Goal: Information Seeking & Learning: Learn about a topic

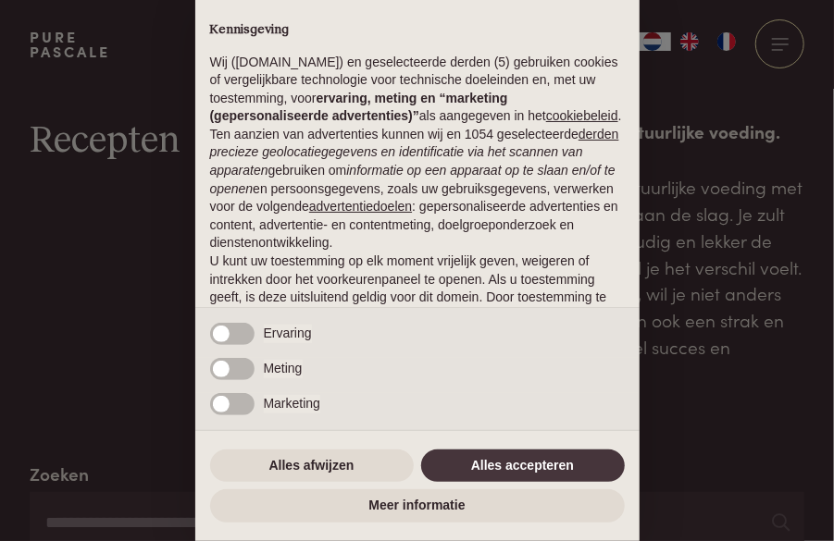
click at [701, 88] on div "× Kennisgeving Wij ([DOMAIN_NAME]) en geselecteerde derden (5) gebruiken cookie…" at bounding box center [417, 270] width 834 height 541
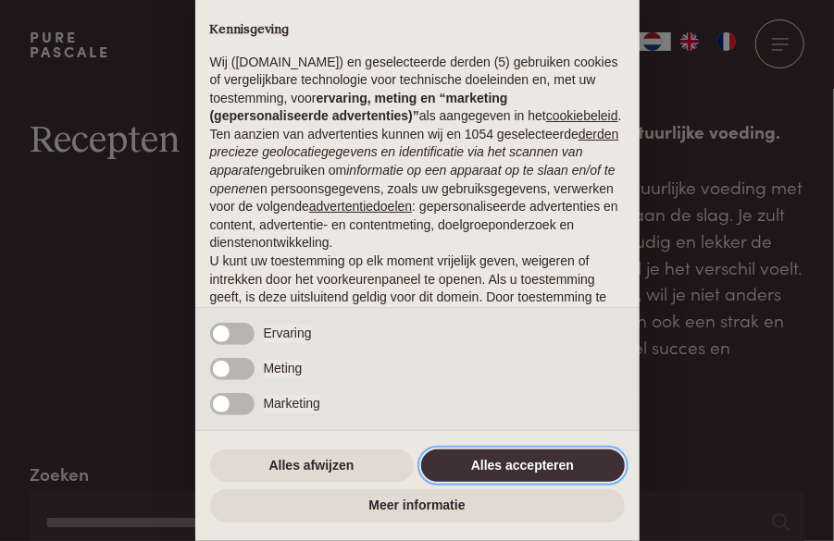
click at [507, 468] on button "Alles accepteren" at bounding box center [523, 466] width 204 height 33
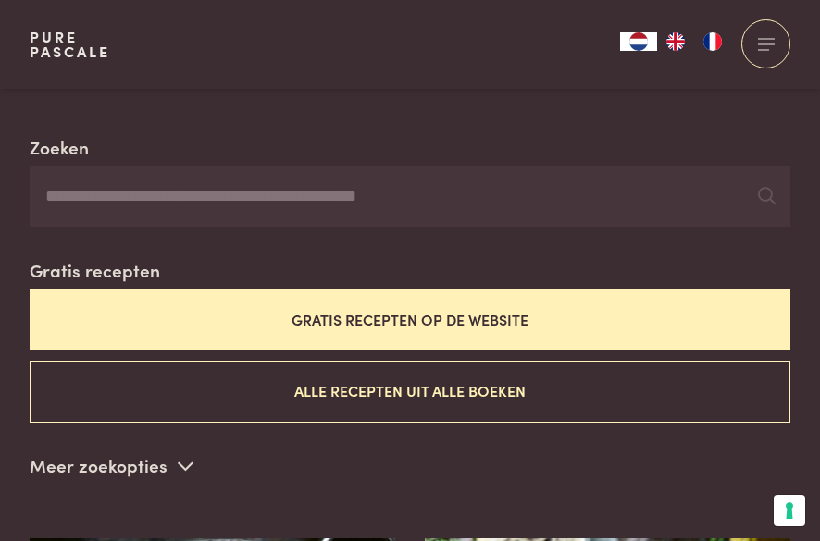
scroll to position [328, 0]
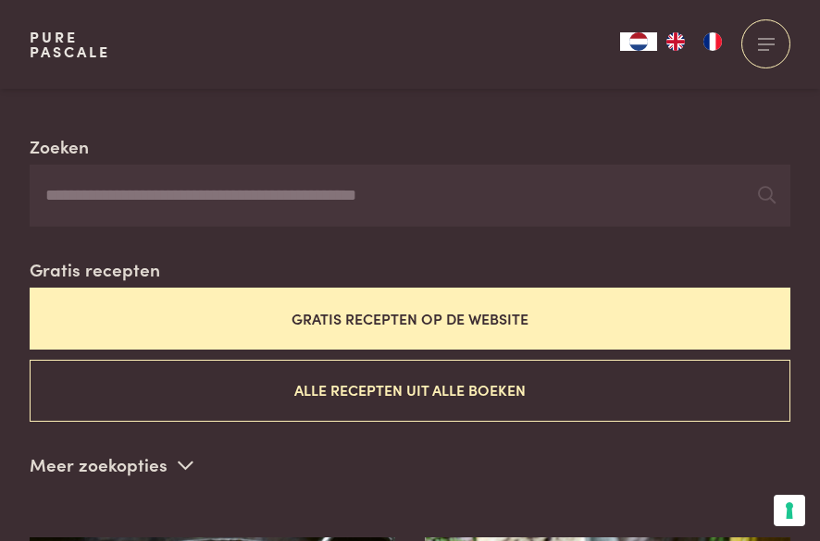
click at [513, 316] on button "Gratis recepten op de website" at bounding box center [410, 319] width 761 height 62
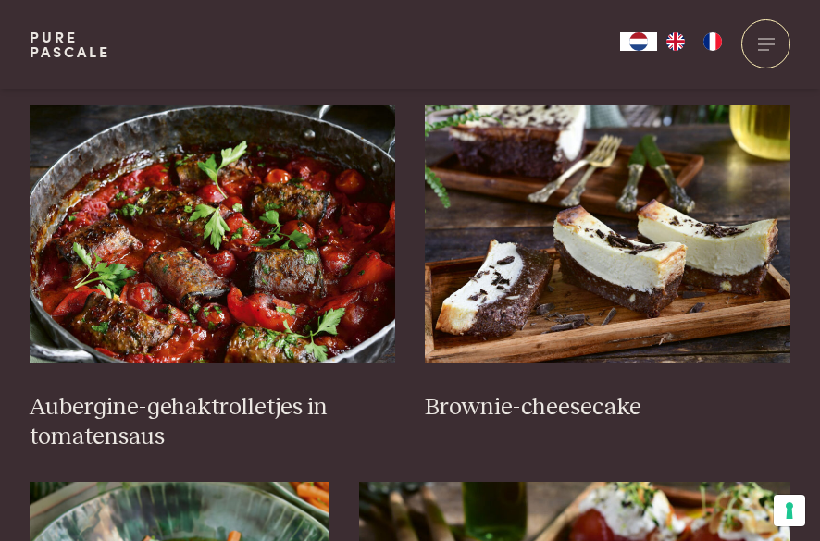
scroll to position [761, 0]
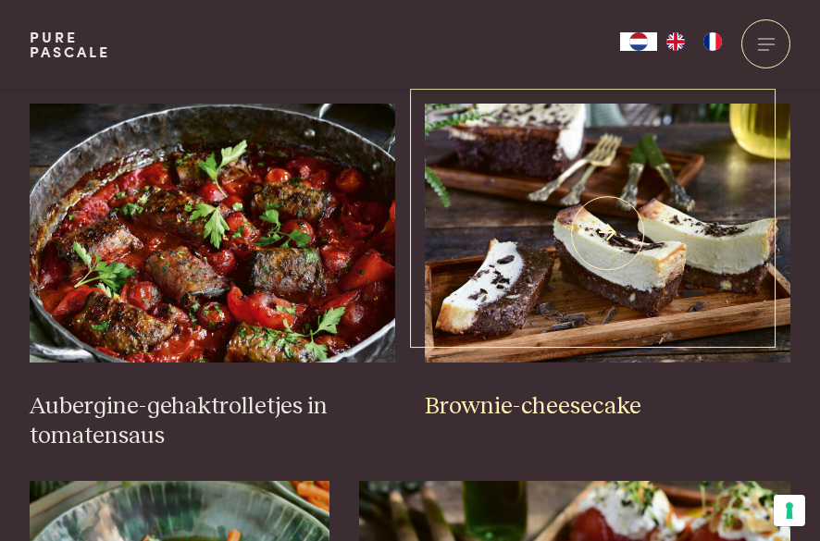
click at [644, 262] on img at bounding box center [607, 233] width 365 height 259
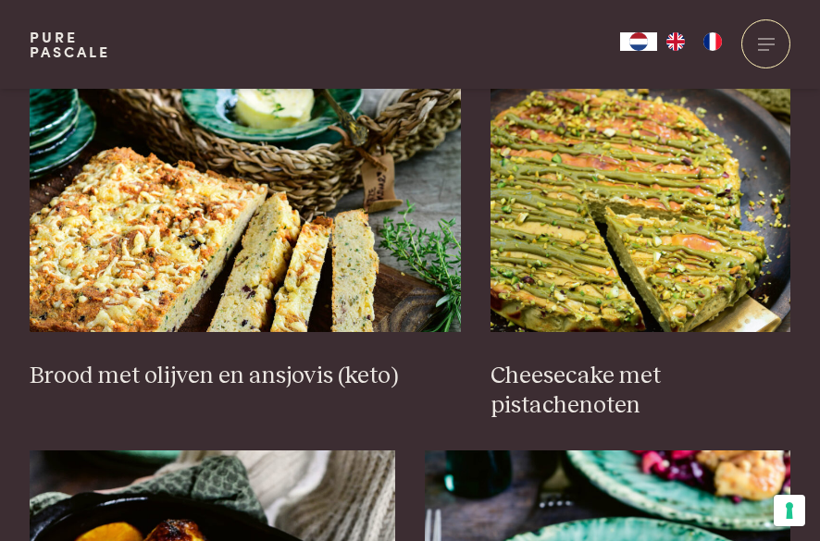
scroll to position [1628, 0]
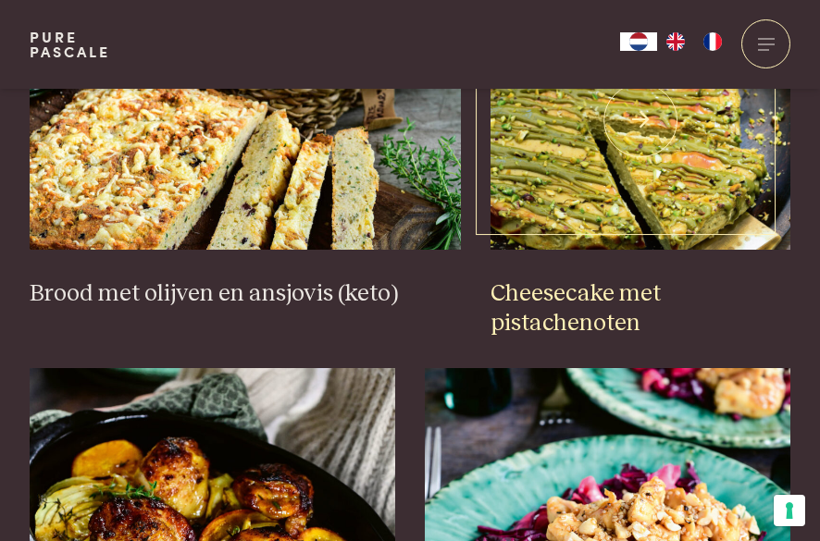
click at [646, 177] on img at bounding box center [640, 120] width 300 height 259
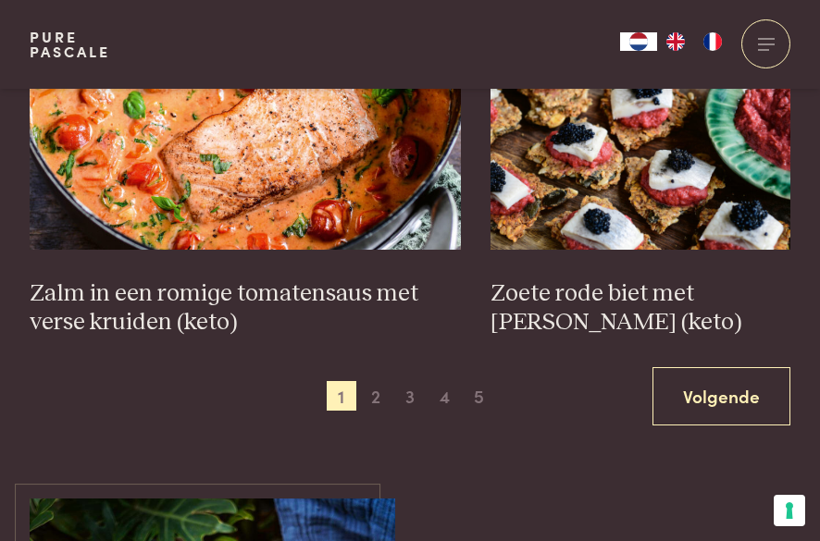
scroll to position [2758, 0]
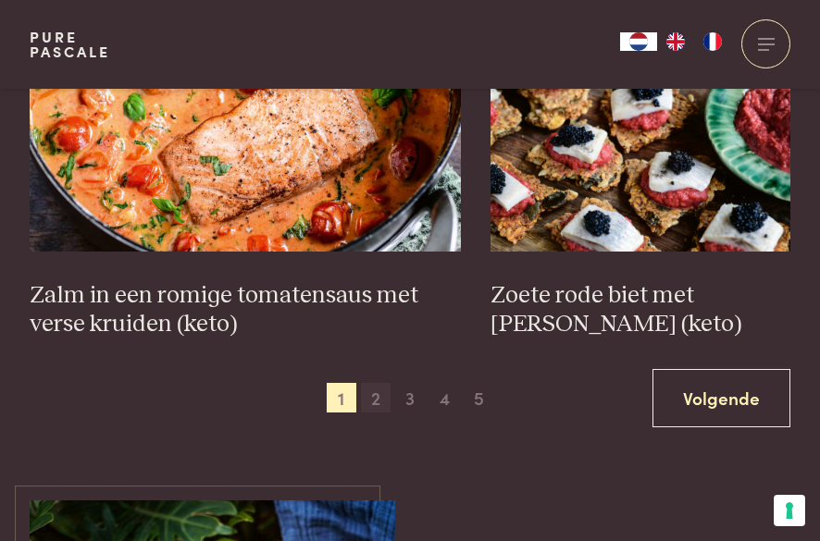
click at [375, 400] on span "2" at bounding box center [376, 398] width 30 height 30
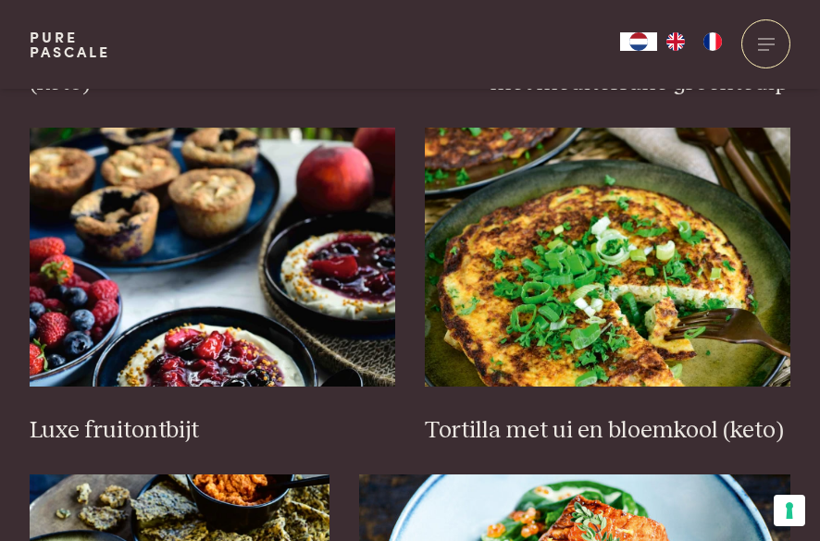
scroll to position [1840, 0]
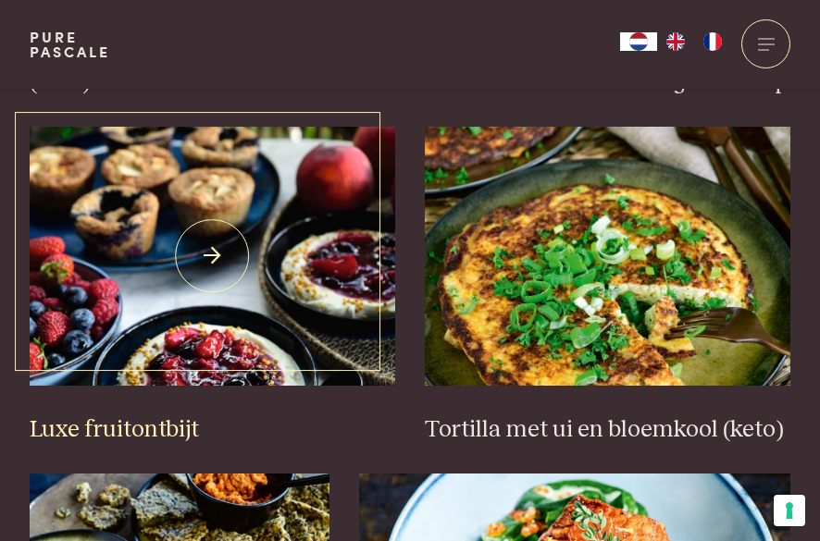
click at [213, 278] on img at bounding box center [212, 256] width 365 height 259
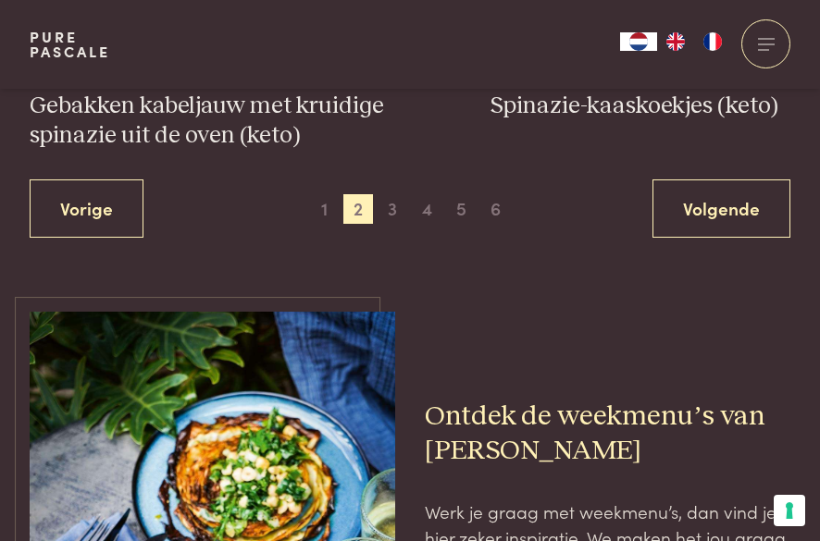
scroll to position [2890, 0]
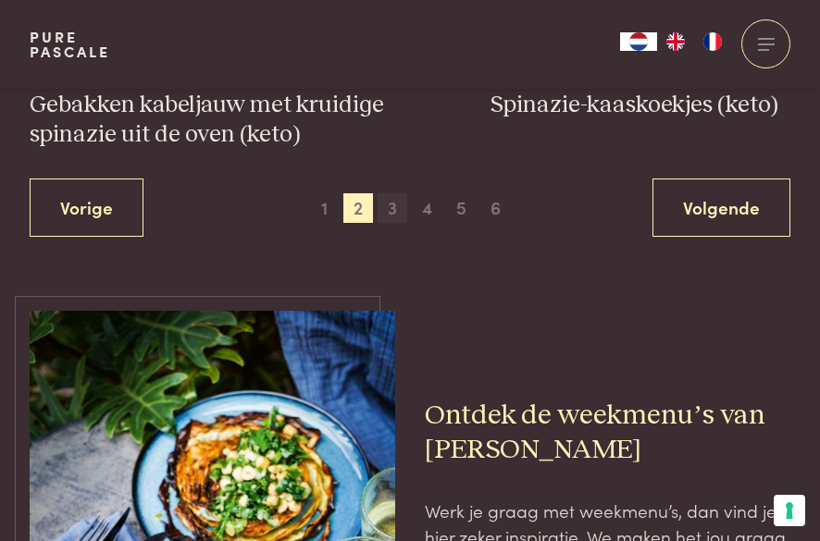
click at [389, 204] on span "3" at bounding box center [393, 208] width 30 height 30
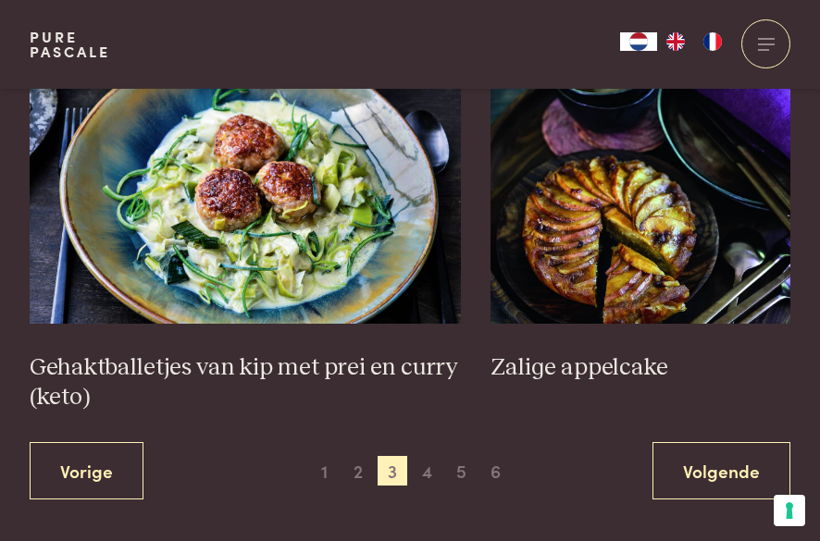
scroll to position [2805, 0]
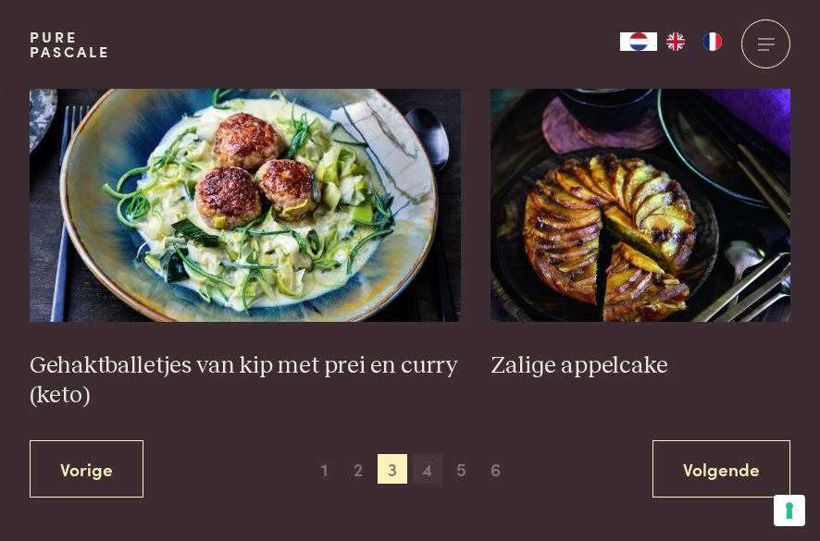
click at [428, 454] on span "4" at bounding box center [428, 469] width 30 height 30
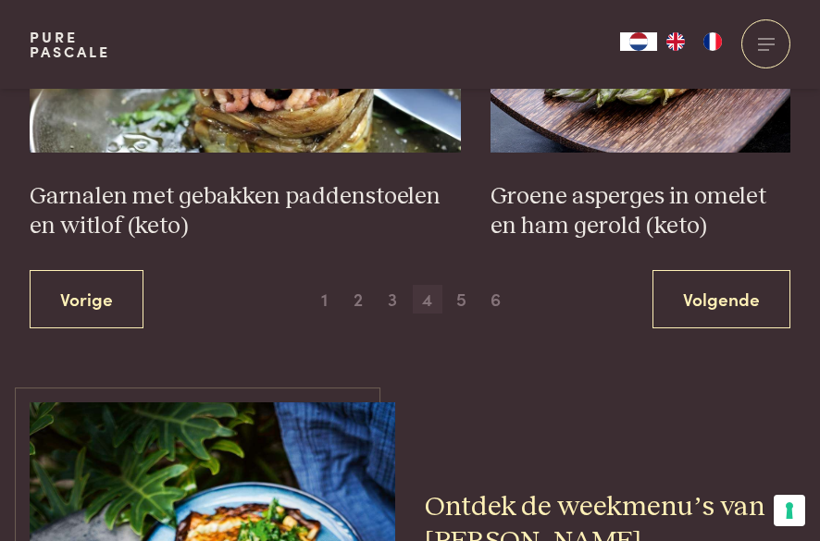
scroll to position [2829, 0]
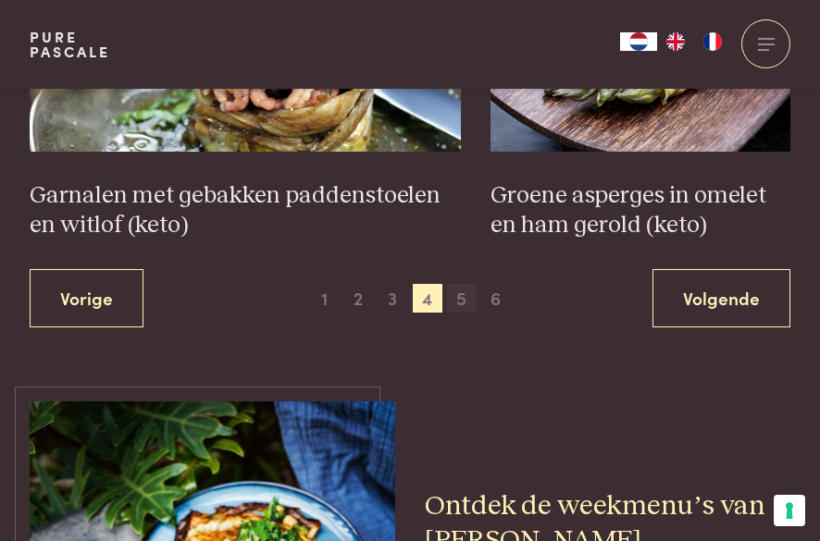
click at [463, 304] on span "5" at bounding box center [462, 299] width 30 height 30
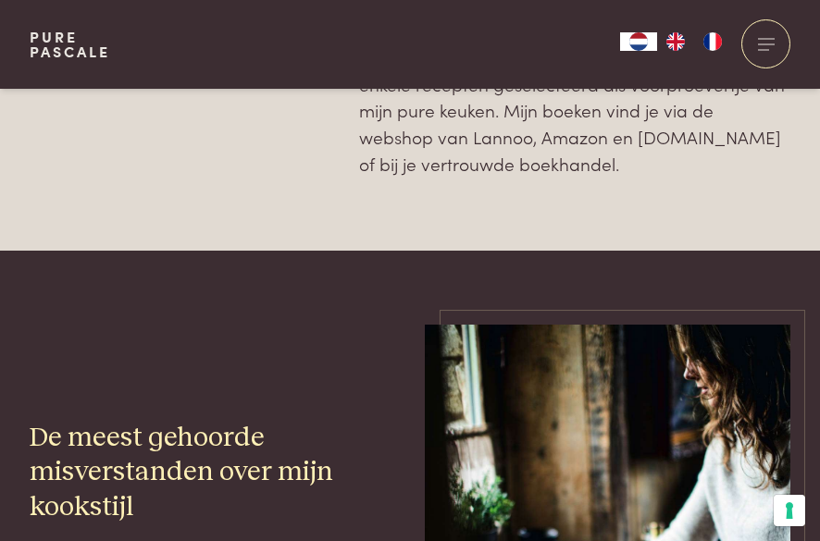
scroll to position [4766, 0]
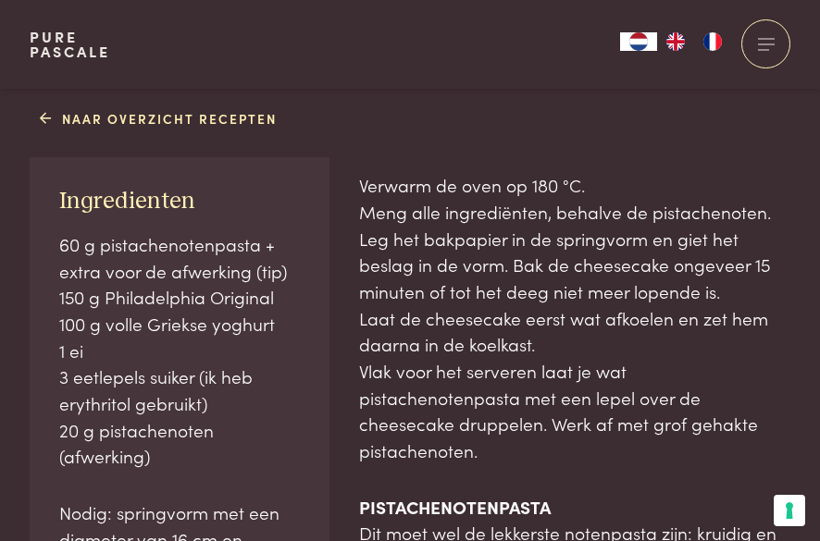
scroll to position [1006, 0]
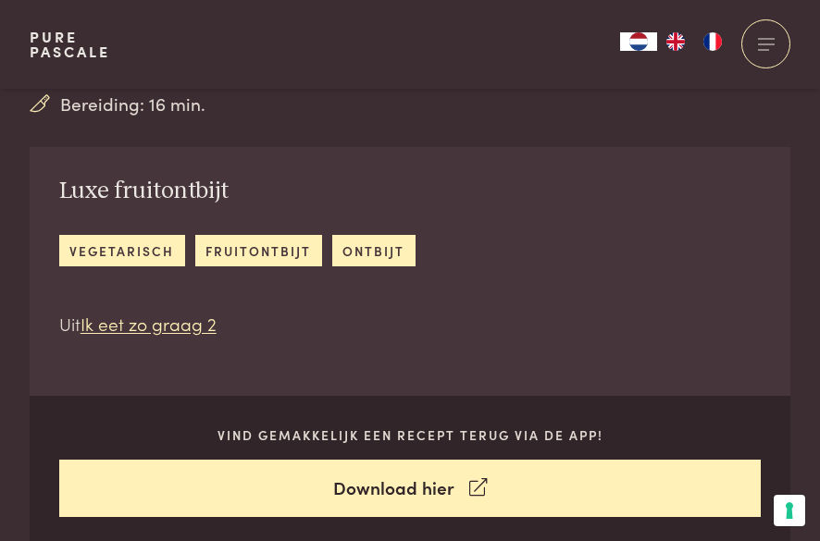
scroll to position [465, 0]
